Goal: Transaction & Acquisition: Book appointment/travel/reservation

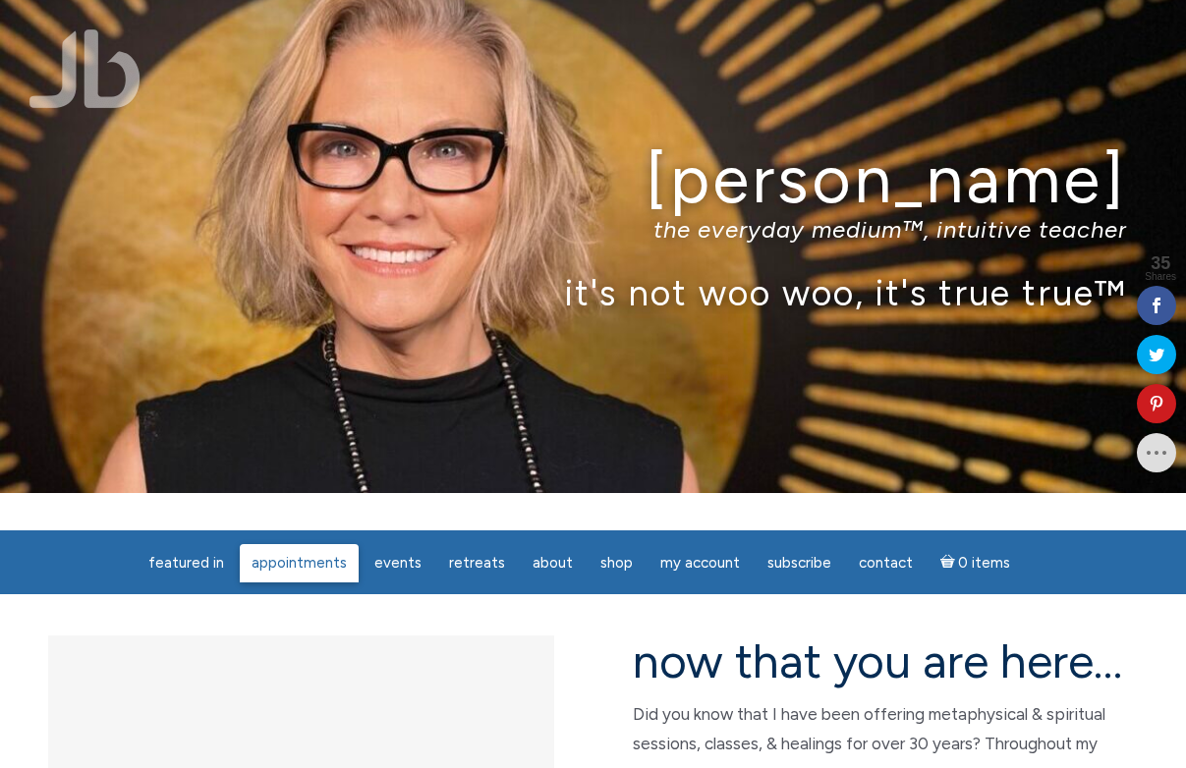
scroll to position [23, 0]
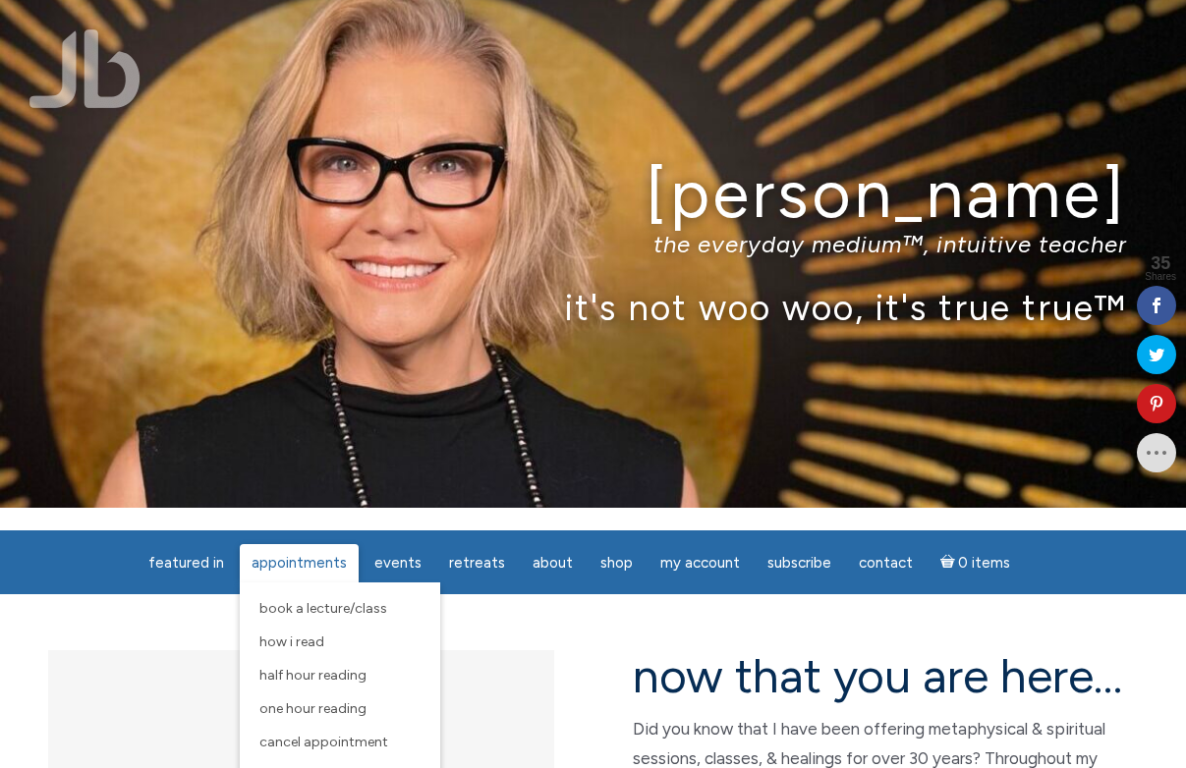
click at [300, 566] on span "Appointments" at bounding box center [298, 563] width 95 height 18
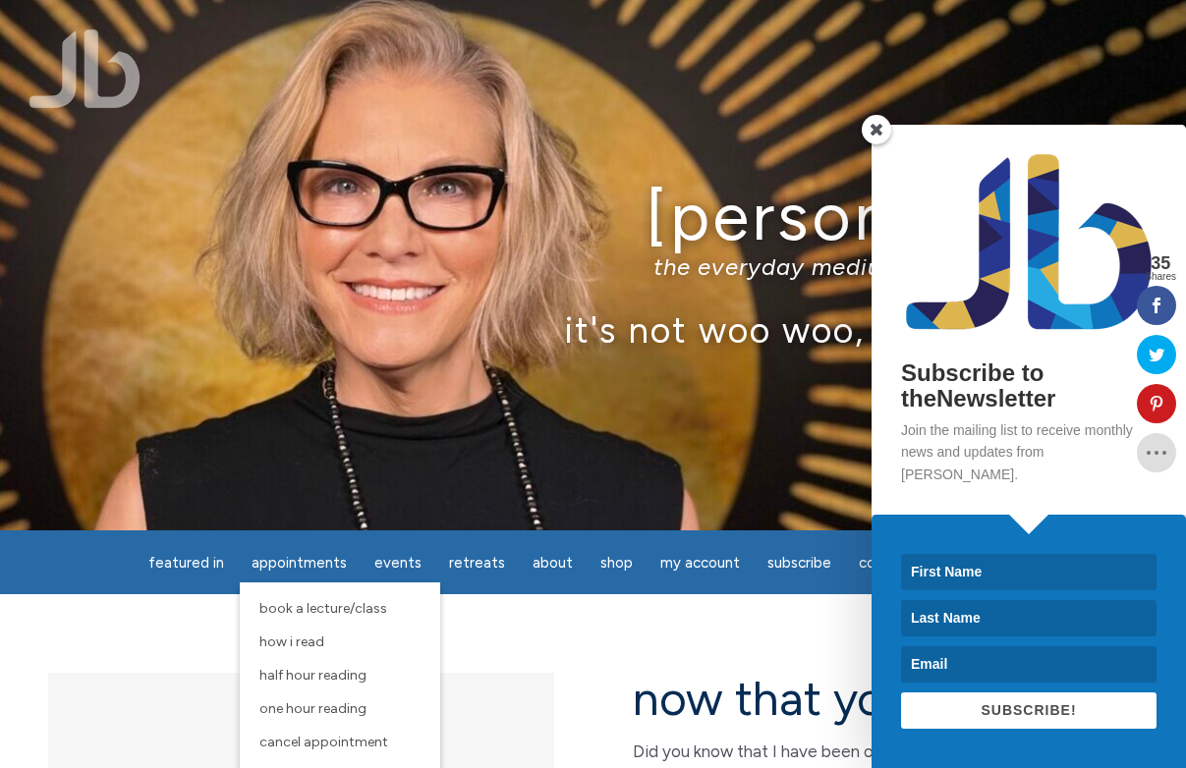
click at [539, 310] on p "it's not woo woo, it's true true™" at bounding box center [592, 329] width 1067 height 42
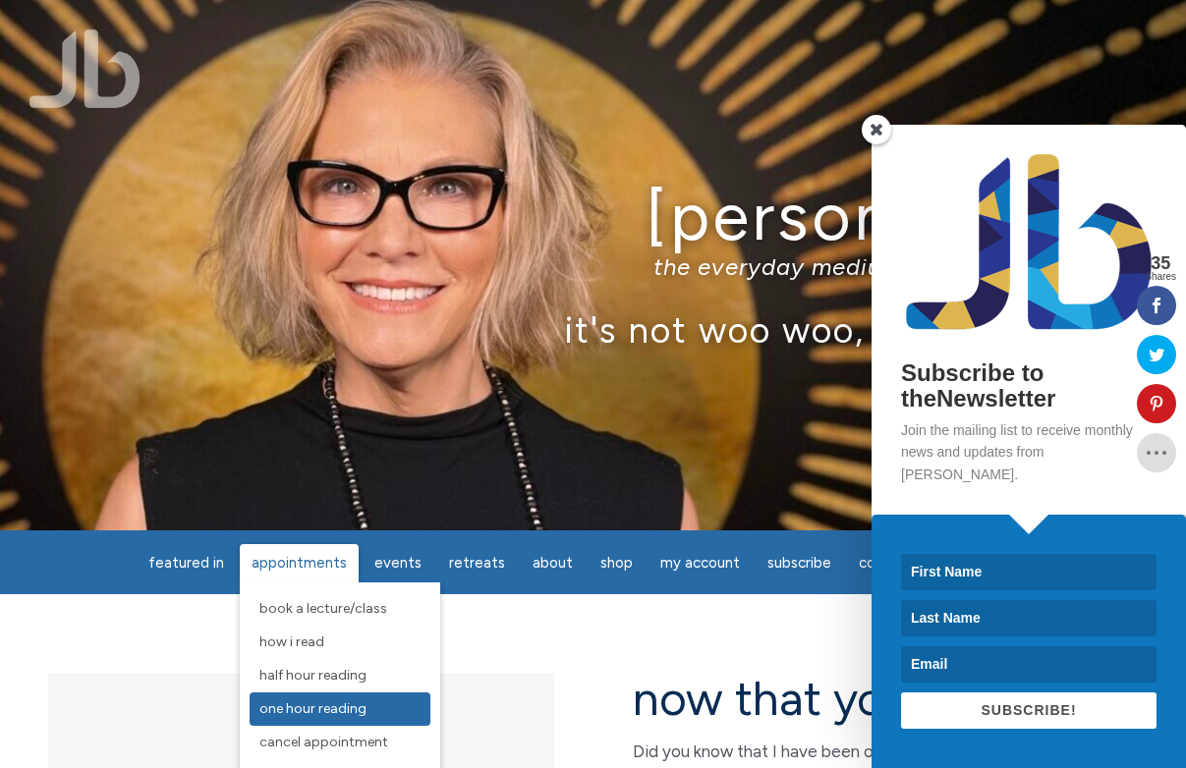
click at [310, 715] on span "One Hour Reading" at bounding box center [312, 708] width 107 height 17
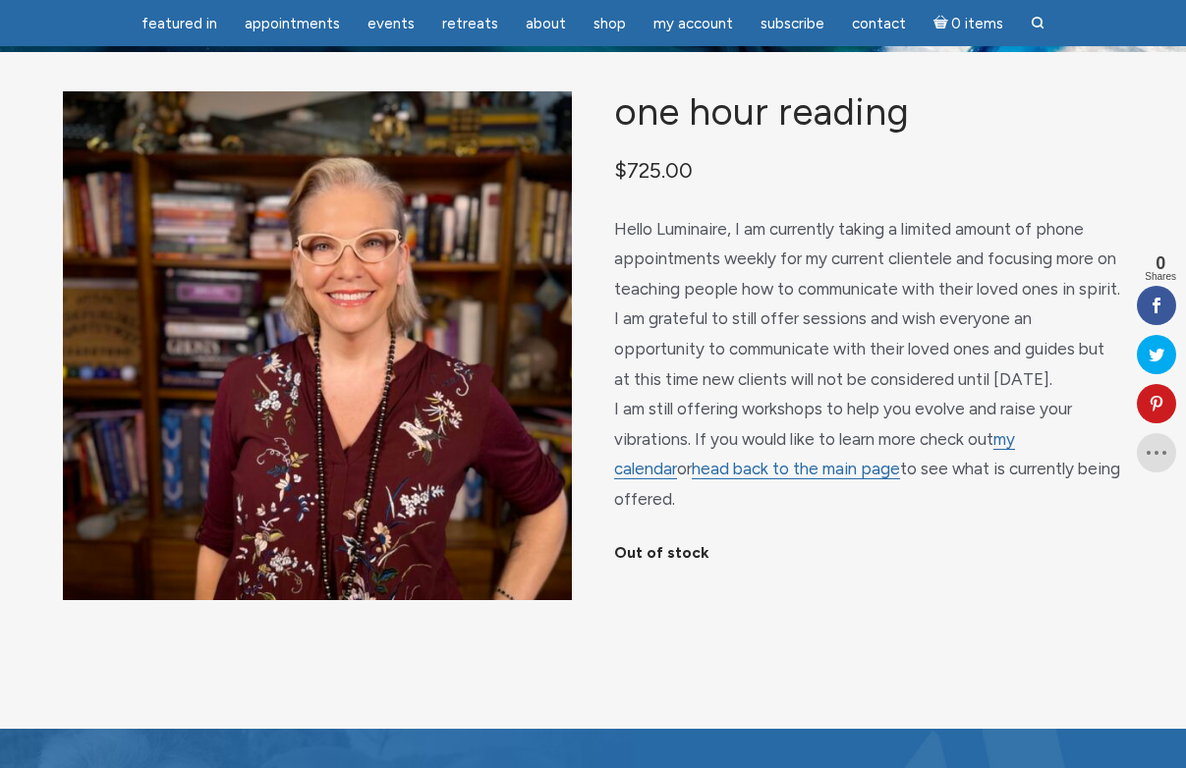
scroll to position [103, 0]
